Goal: Information Seeking & Learning: Learn about a topic

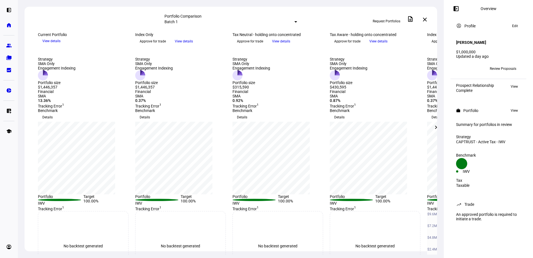
scroll to position [115, 0]
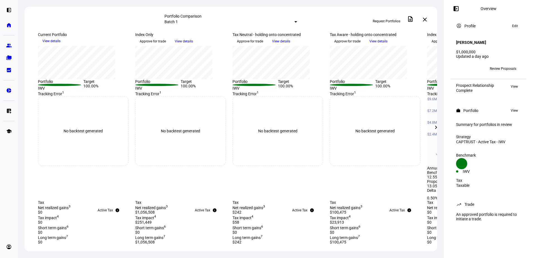
click at [437, 129] on mat-icon "chevron_right" at bounding box center [436, 127] width 7 height 7
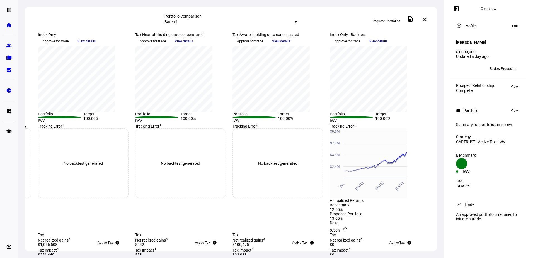
scroll to position [10, 0]
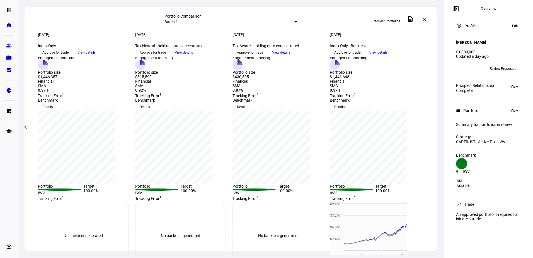
click at [290, 57] on span "View details" at bounding box center [281, 52] width 18 height 8
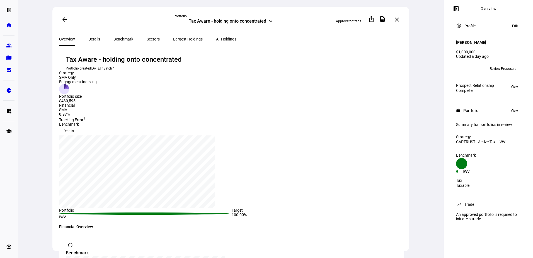
click at [90, 40] on span "Details" at bounding box center [94, 38] width 12 height 13
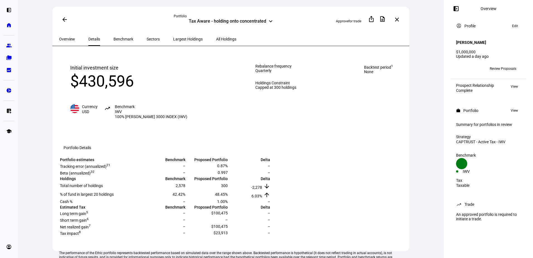
click at [117, 38] on span "Benchmark" at bounding box center [124, 39] width 20 height 4
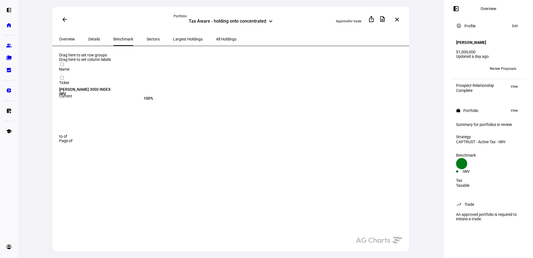
click at [173, 40] on span "Largest Holdings" at bounding box center [188, 39] width 30 height 4
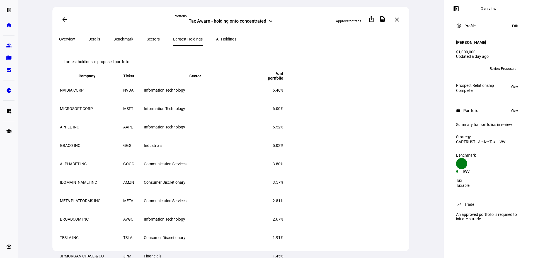
click at [216, 37] on span "All Holdings" at bounding box center [226, 39] width 20 height 4
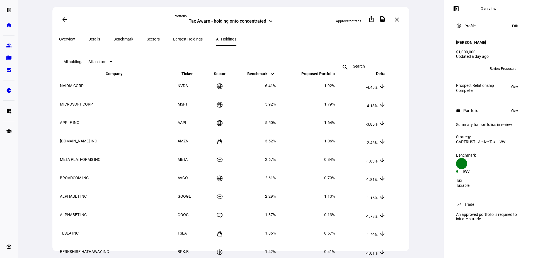
click at [273, 21] on mat-icon "keyboard_arrow_down" at bounding box center [271, 21] width 7 height 7
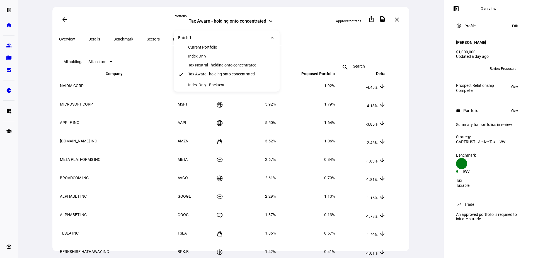
click at [299, 25] on div "arrow_back Portfolio Tax Aware - holding onto concentrated keyboard_arrow_down …" at bounding box center [230, 20] width 357 height 26
